Goal: Information Seeking & Learning: Learn about a topic

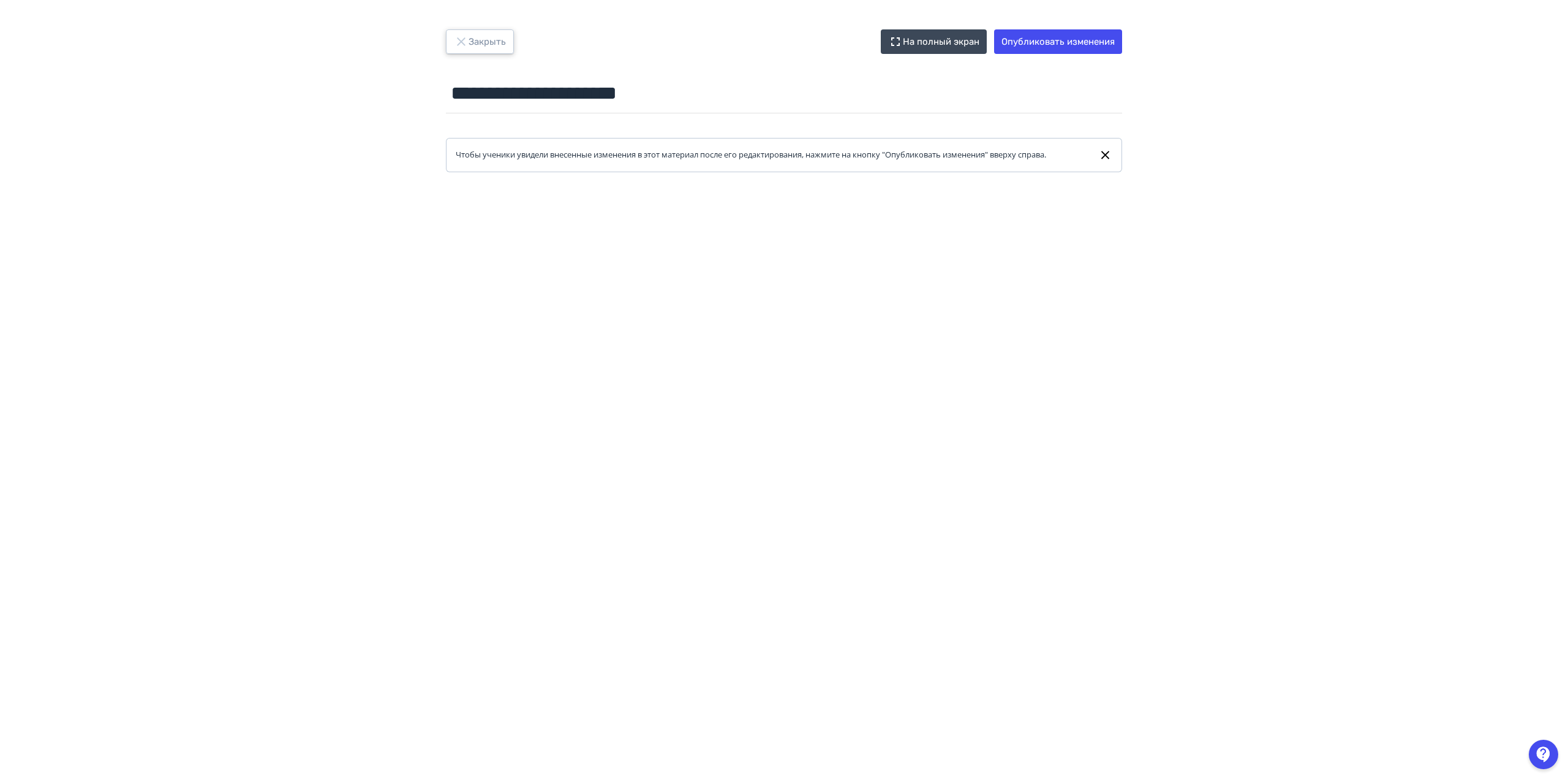
click at [491, 37] on button "Закрыть" at bounding box center [479, 41] width 68 height 24
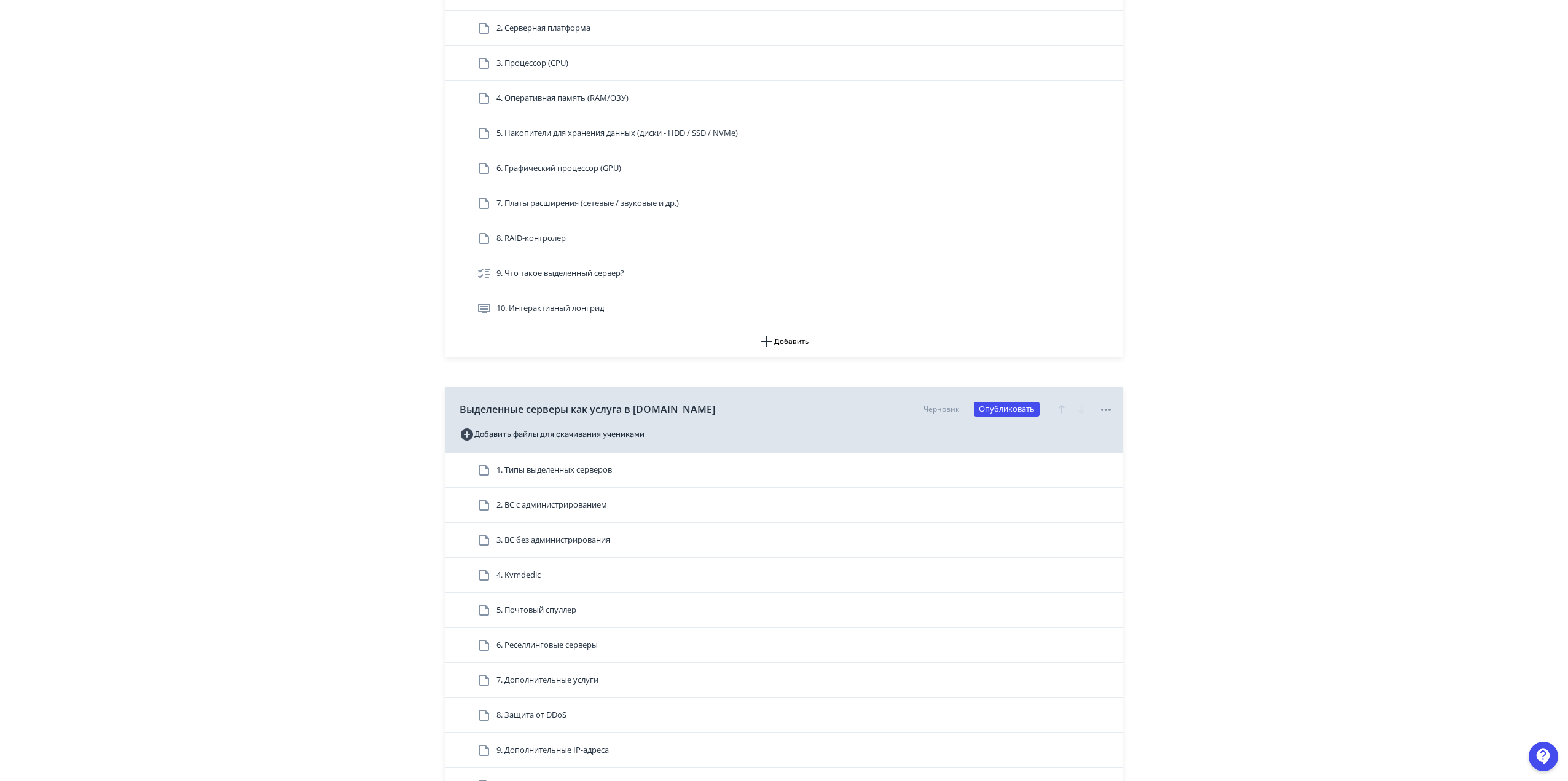
scroll to position [369, 0]
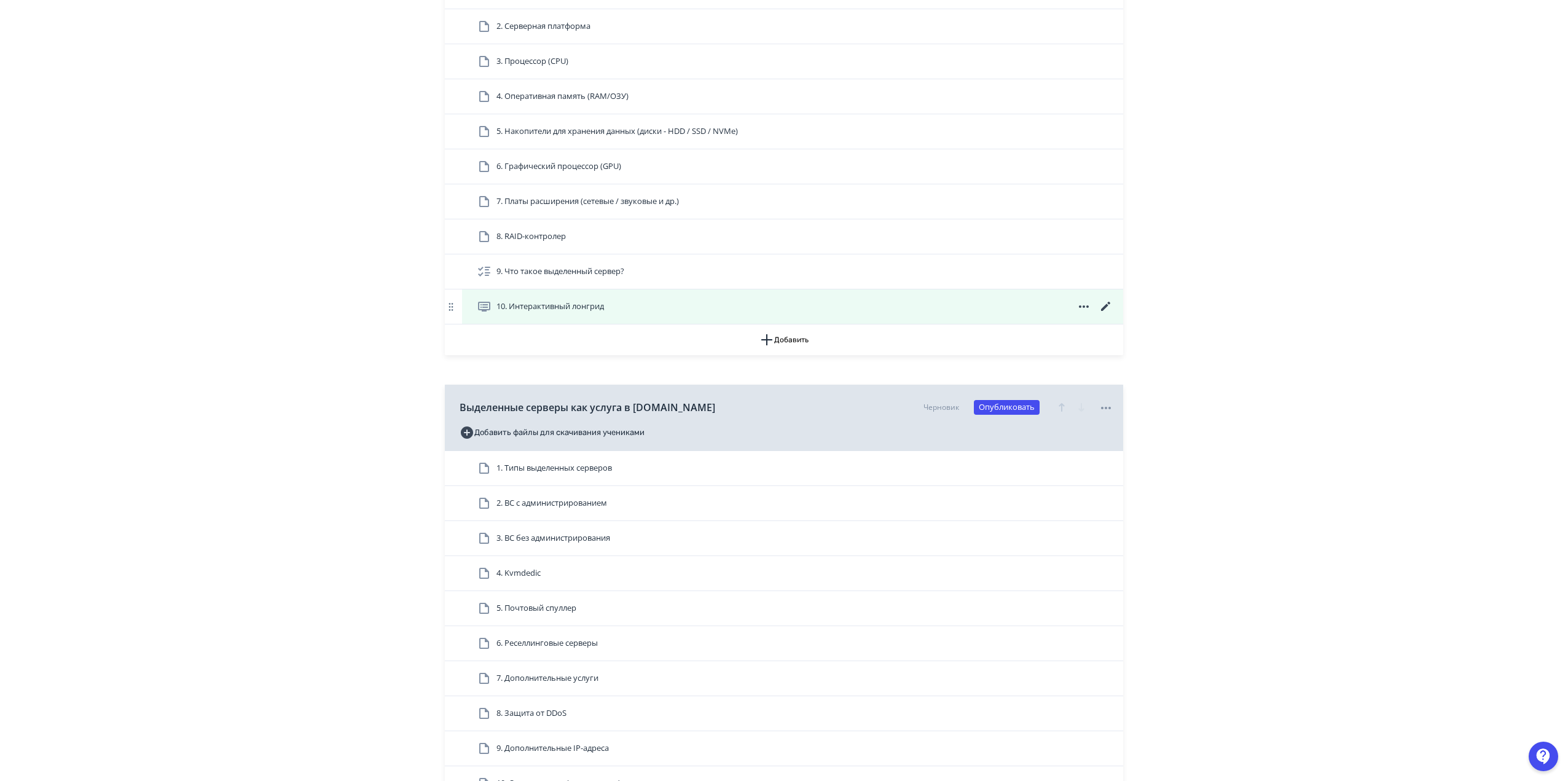
click at [1105, 303] on icon at bounding box center [1106, 306] width 15 height 15
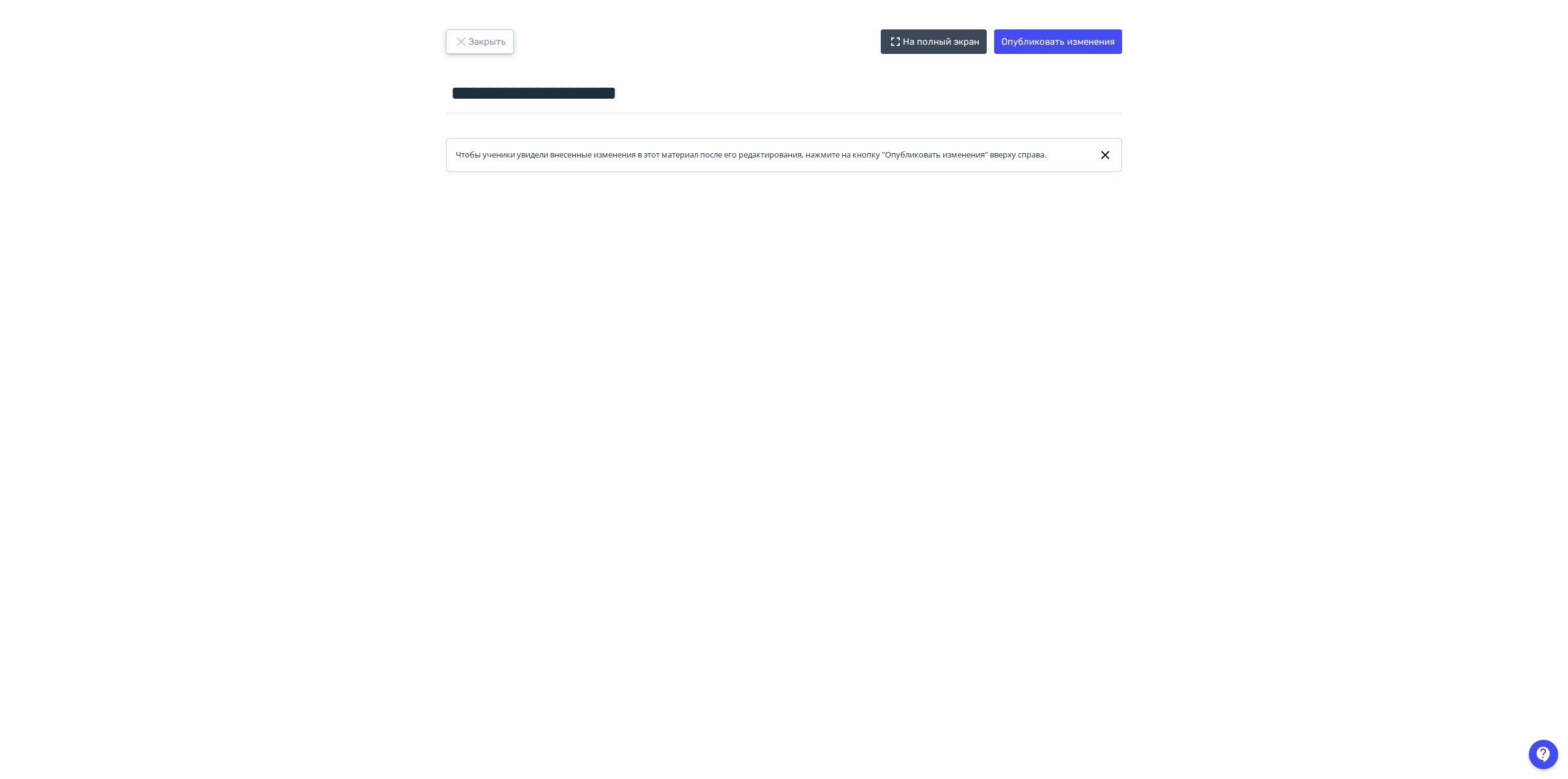
click at [472, 35] on button "Закрыть" at bounding box center [479, 41] width 68 height 24
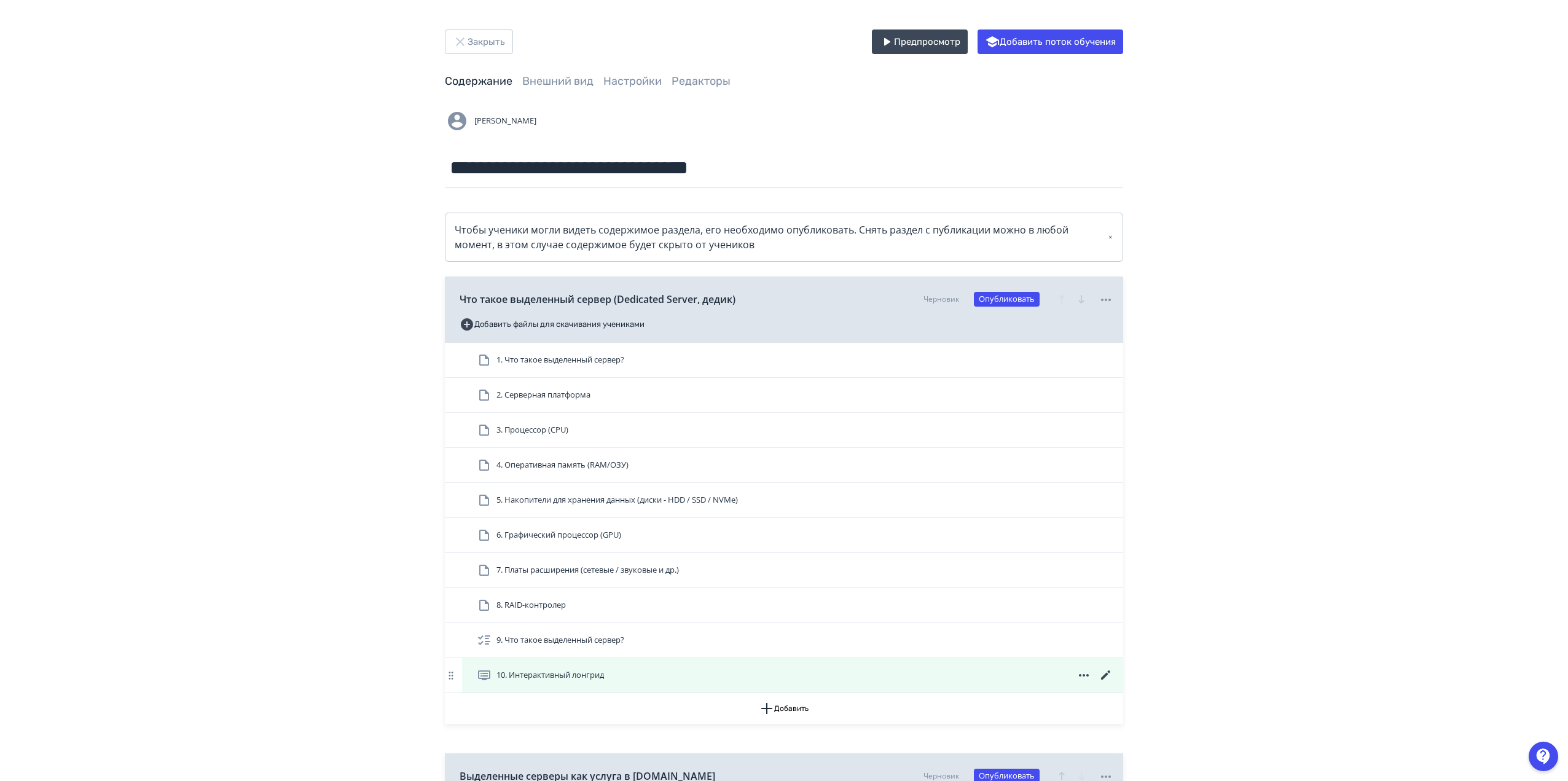
click at [1081, 673] on icon at bounding box center [1084, 675] width 15 height 15
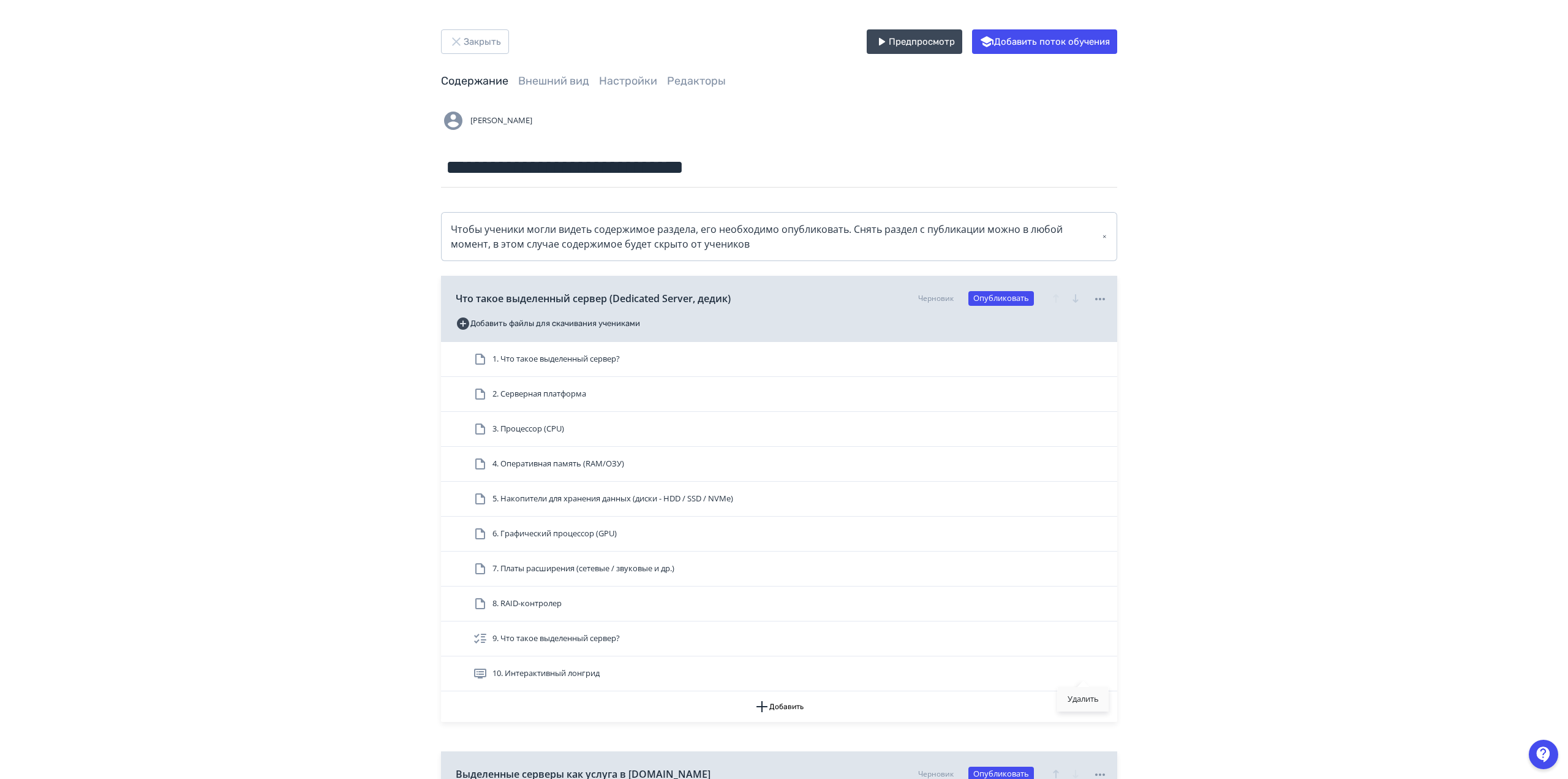
click at [1076, 698] on div "Удалить" at bounding box center [1083, 699] width 51 height 24
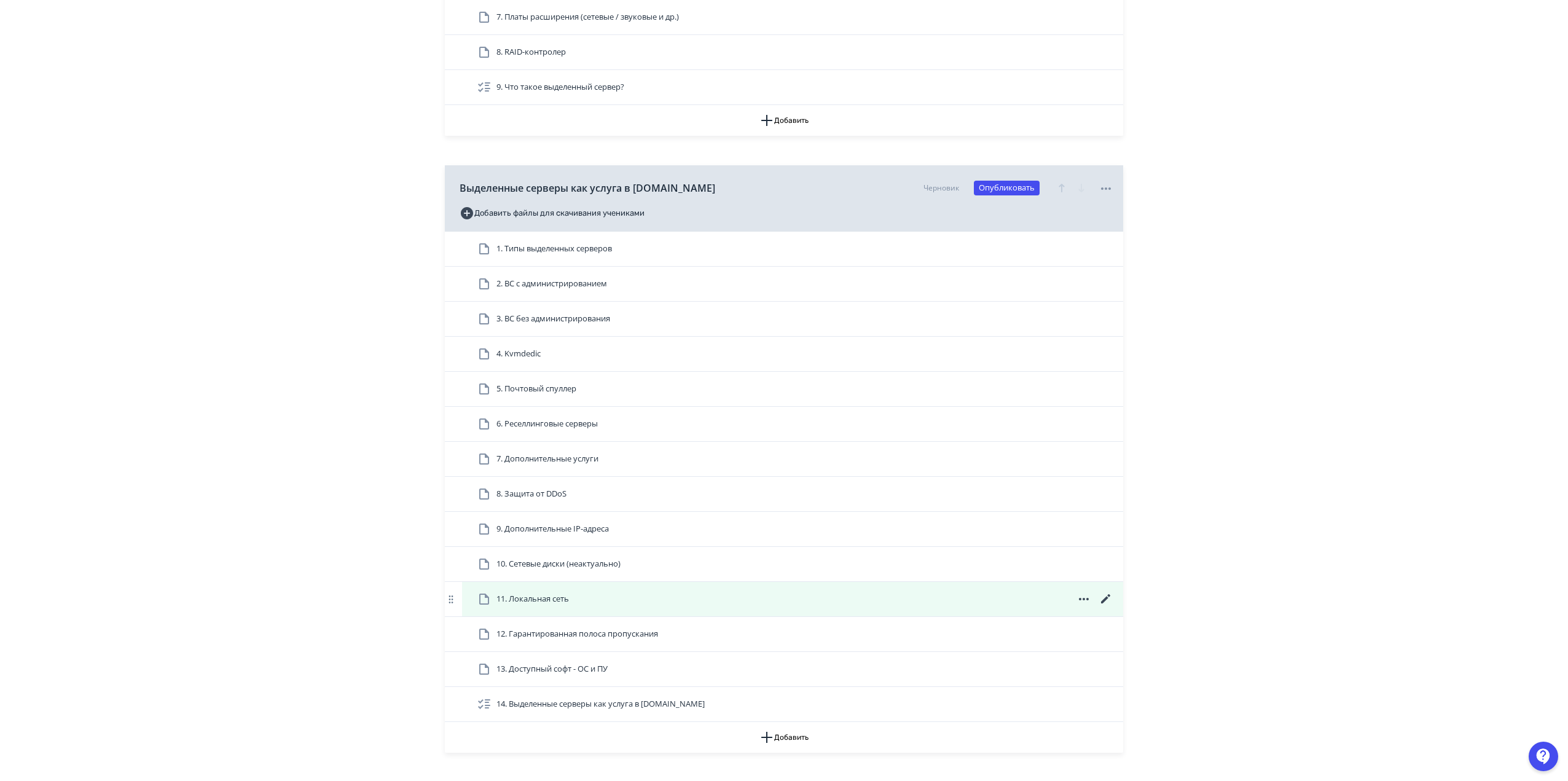
scroll to position [307, 0]
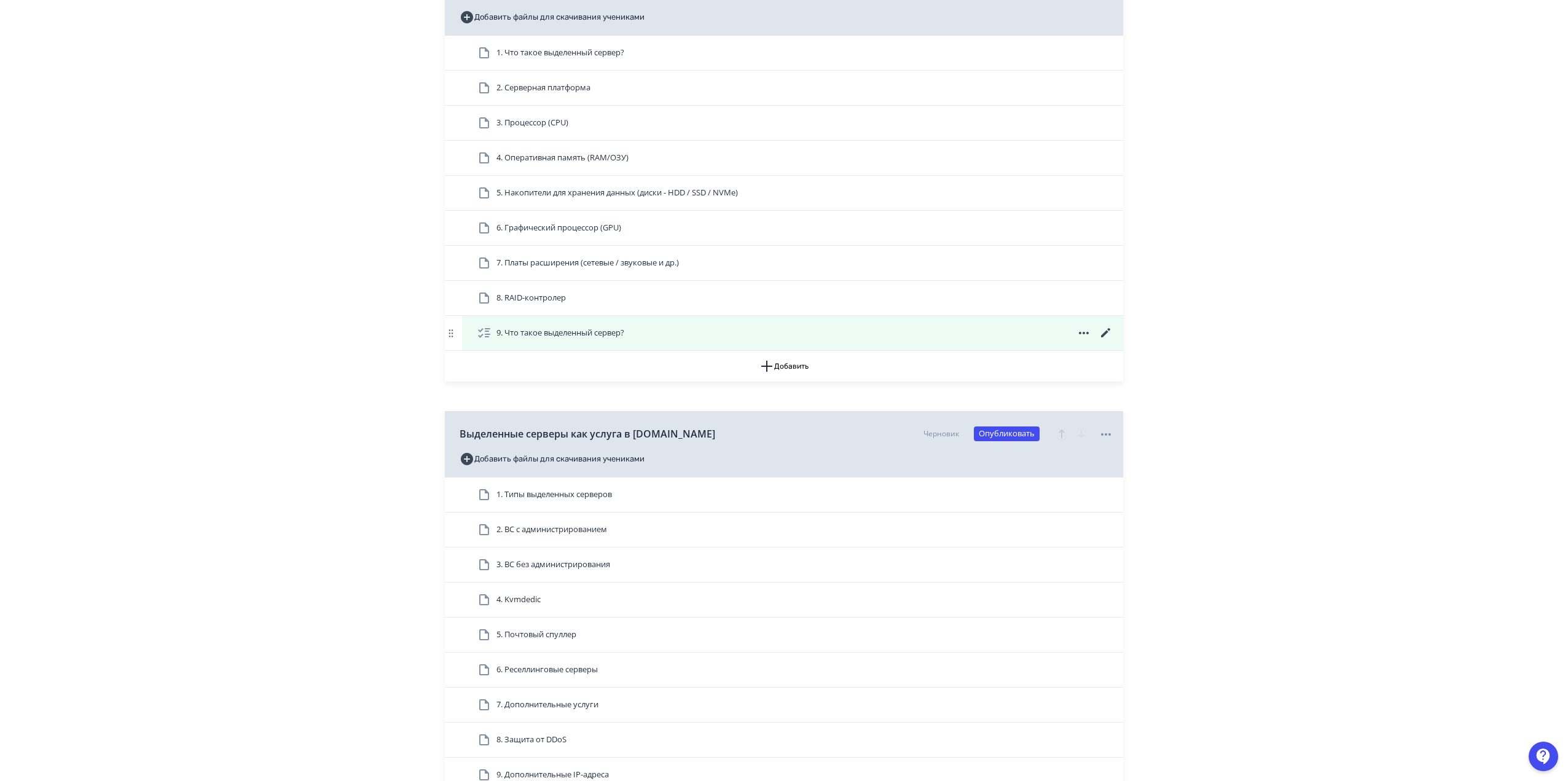
click at [746, 336] on div "9. Что такое выделенный сервер?" at bounding box center [795, 333] width 637 height 15
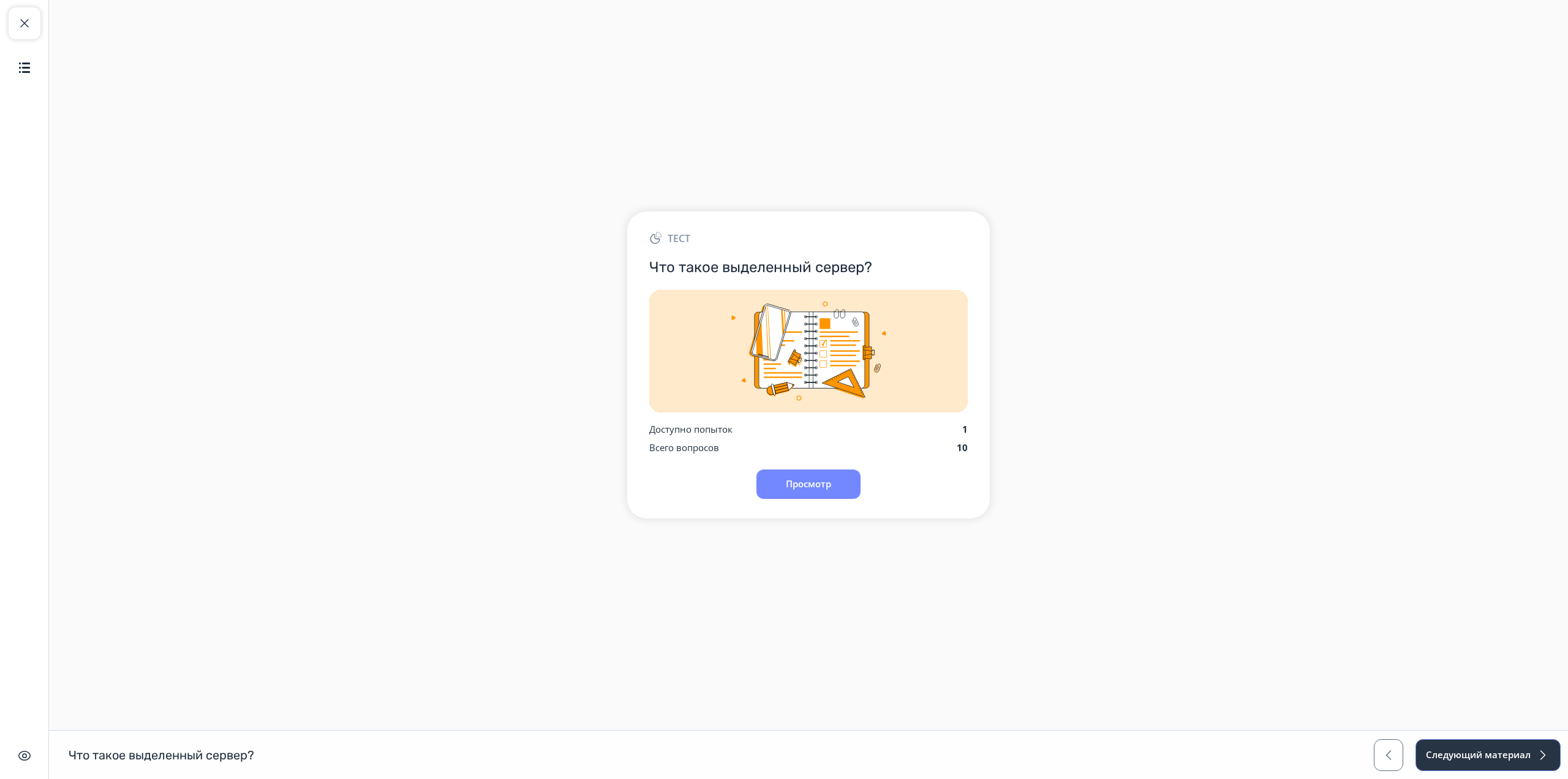
click at [1459, 762] on button "Следующий материал" at bounding box center [1488, 754] width 145 height 32
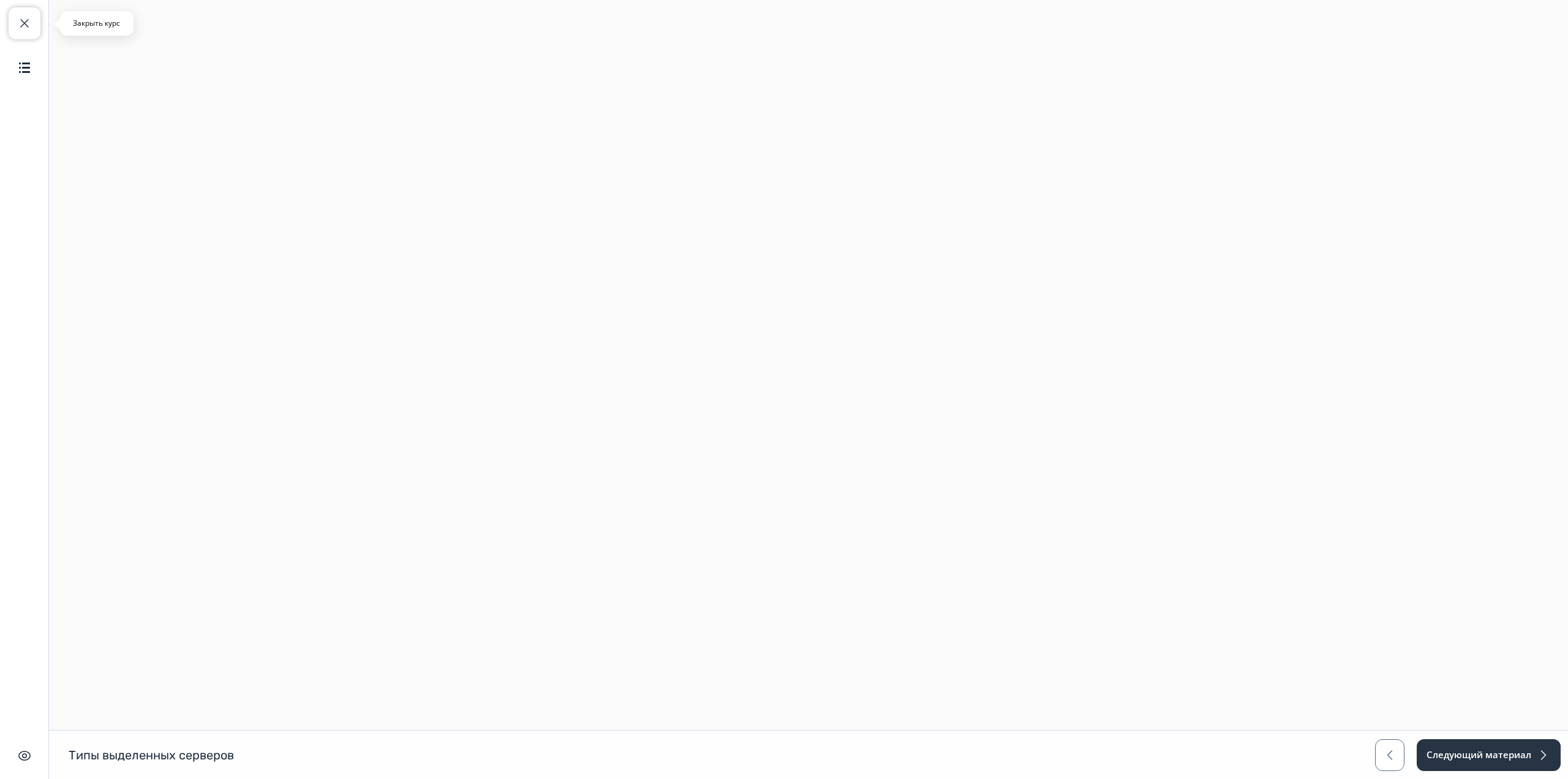
click at [27, 34] on button "Закрыть курс" at bounding box center [24, 23] width 32 height 32
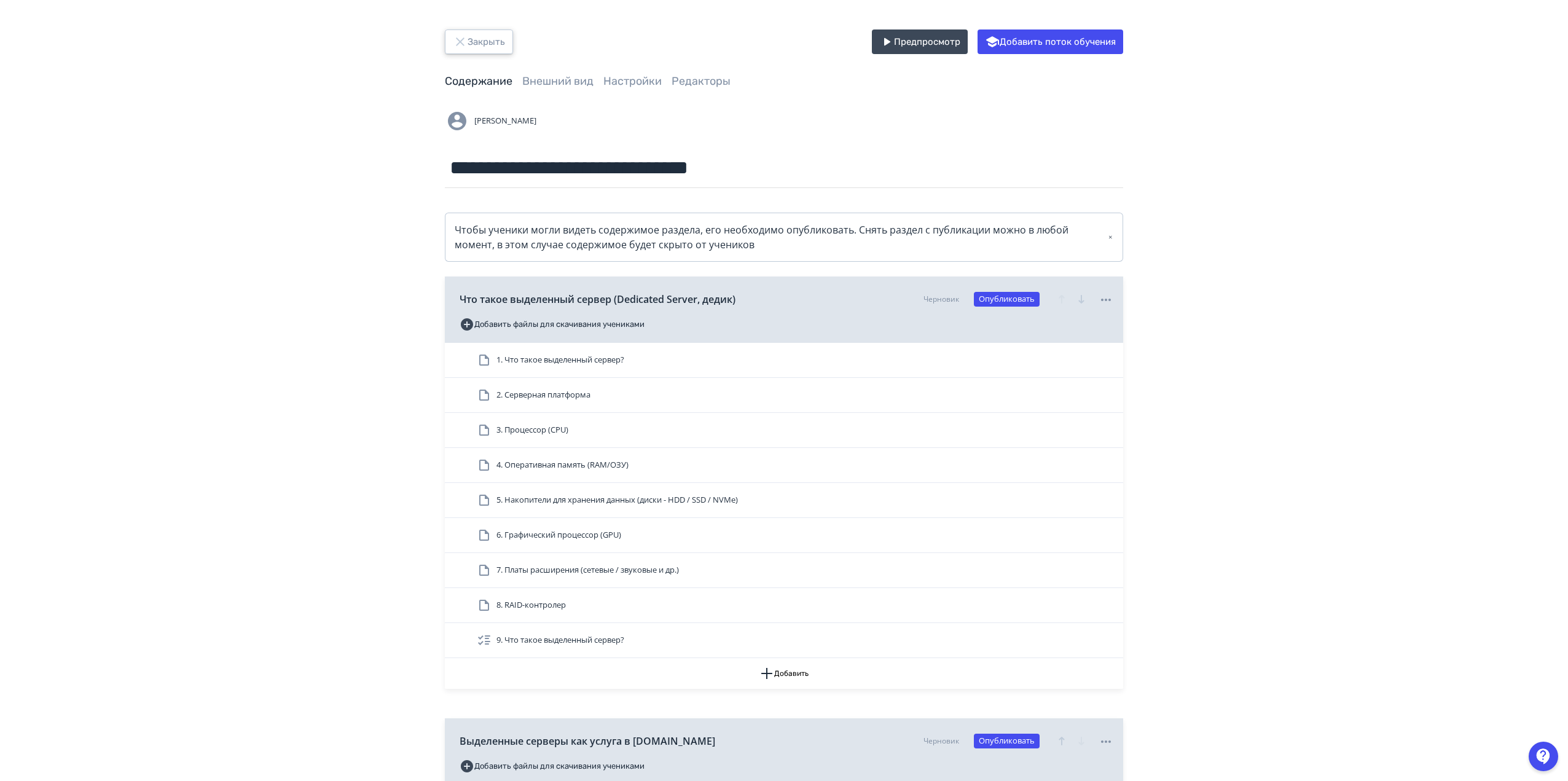
click at [473, 43] on button "Закрыть" at bounding box center [478, 41] width 68 height 24
